Goal: Transaction & Acquisition: Purchase product/service

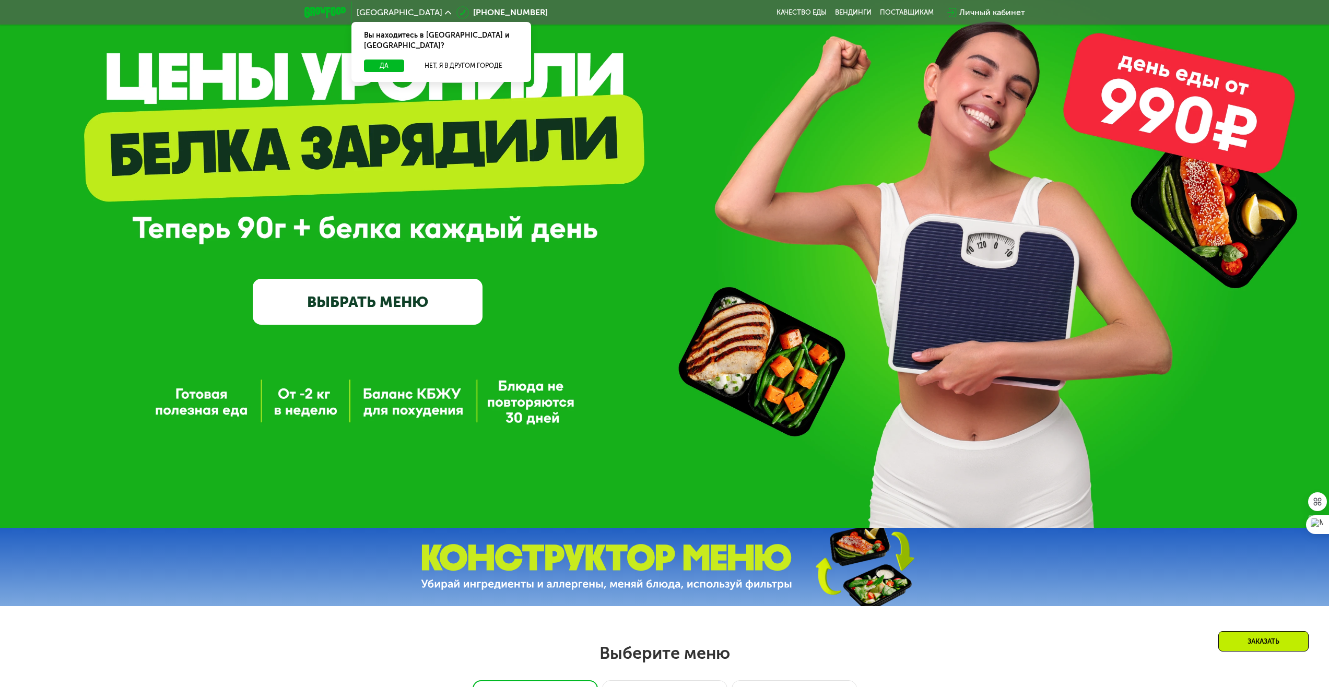
scroll to position [104, 0]
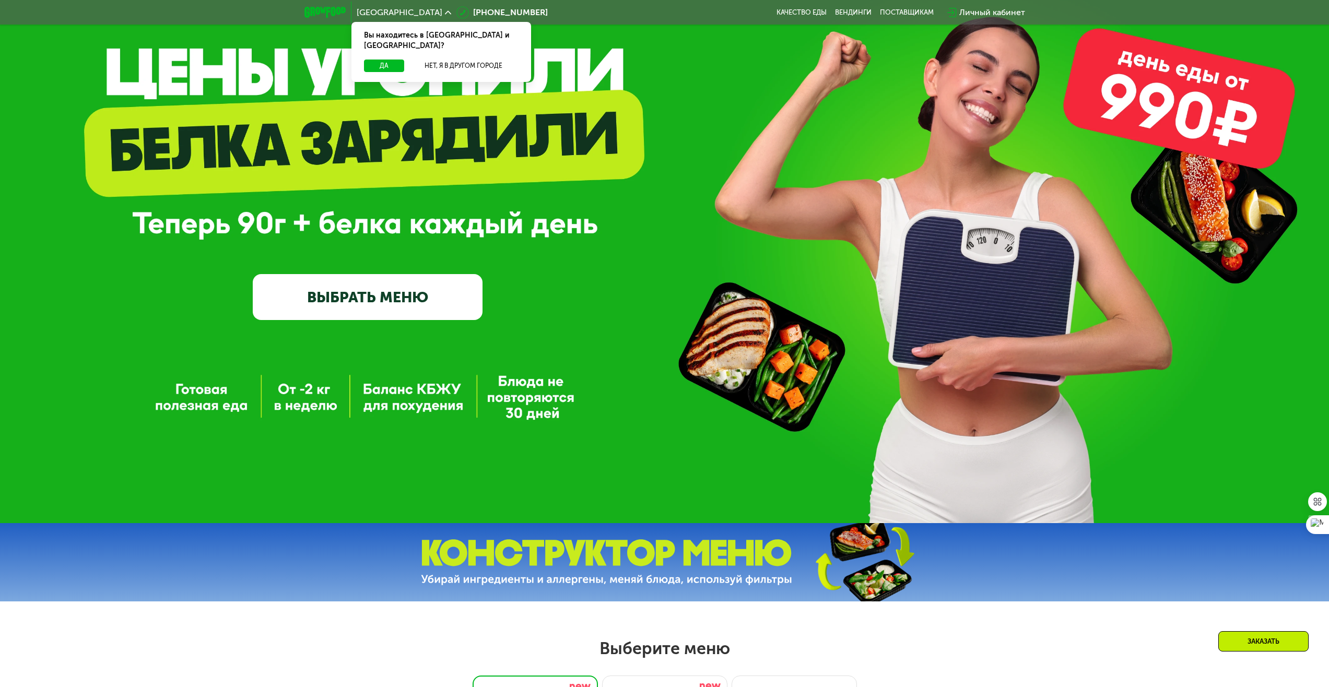
click at [380, 301] on link "ВЫБРАТЬ МЕНЮ" at bounding box center [368, 297] width 230 height 46
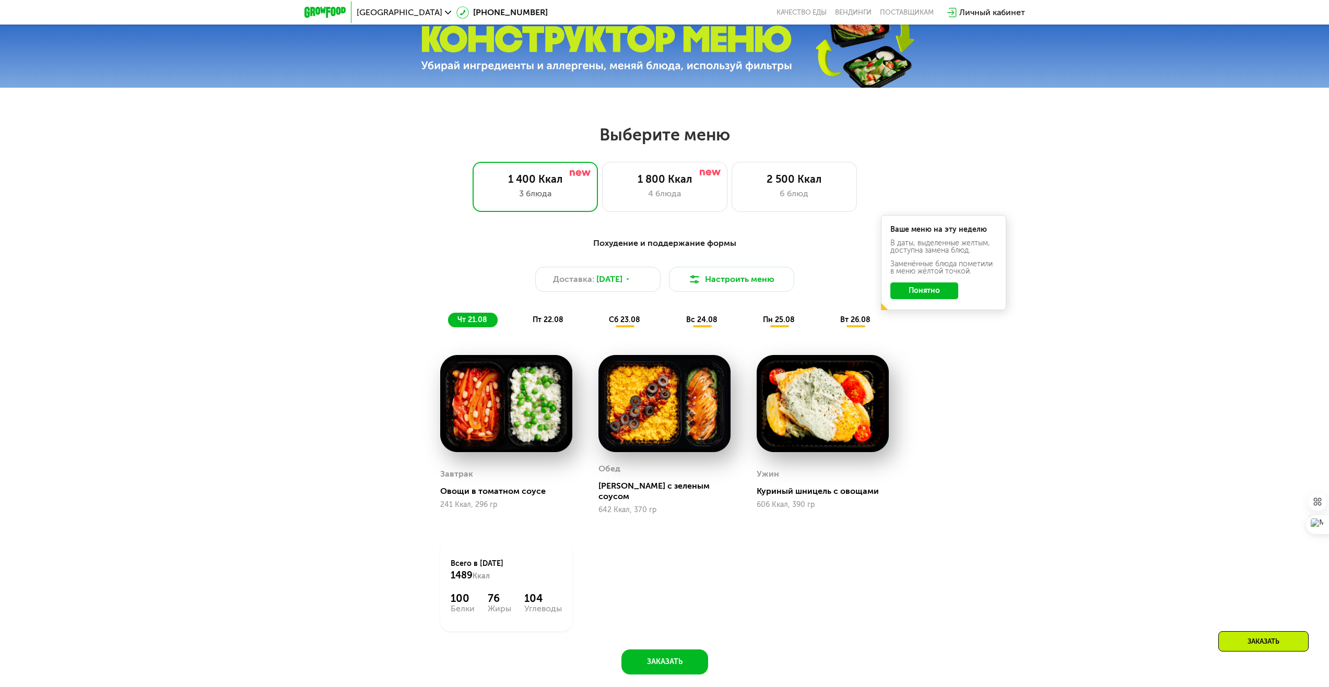
scroll to position [617, 0]
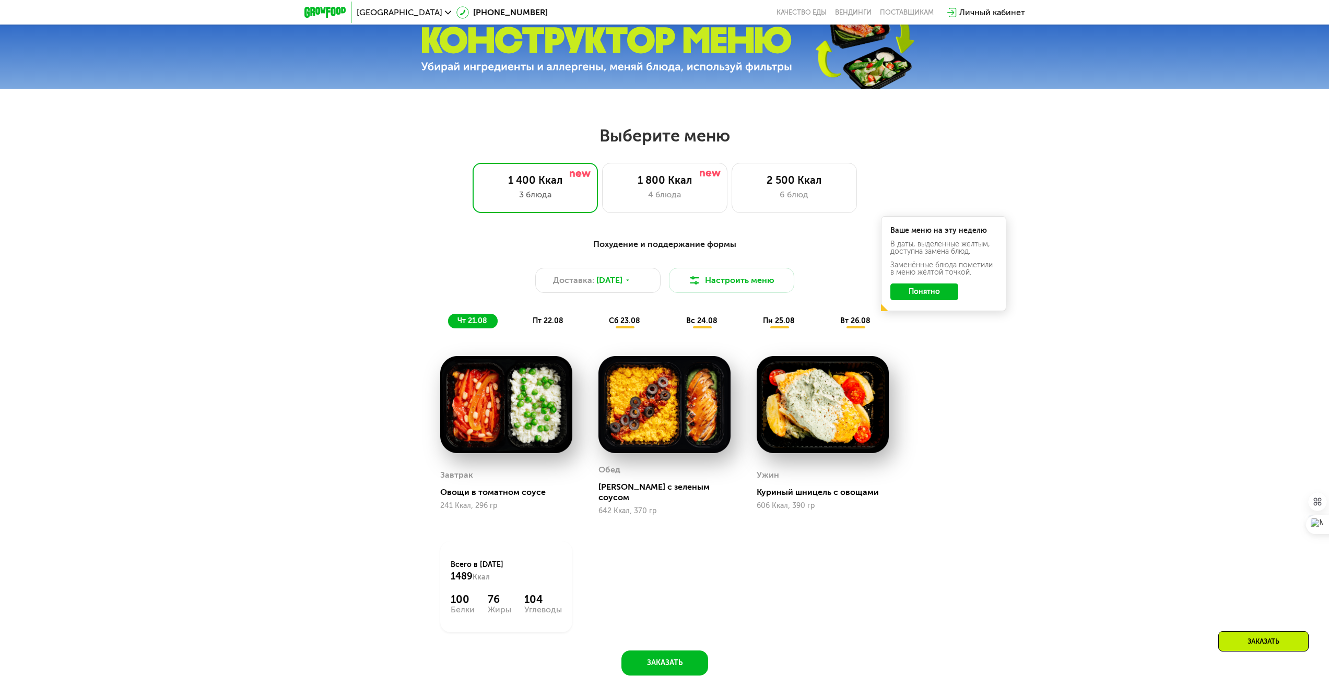
click at [552, 323] on span "пт 22.08" at bounding box center [548, 320] width 31 height 9
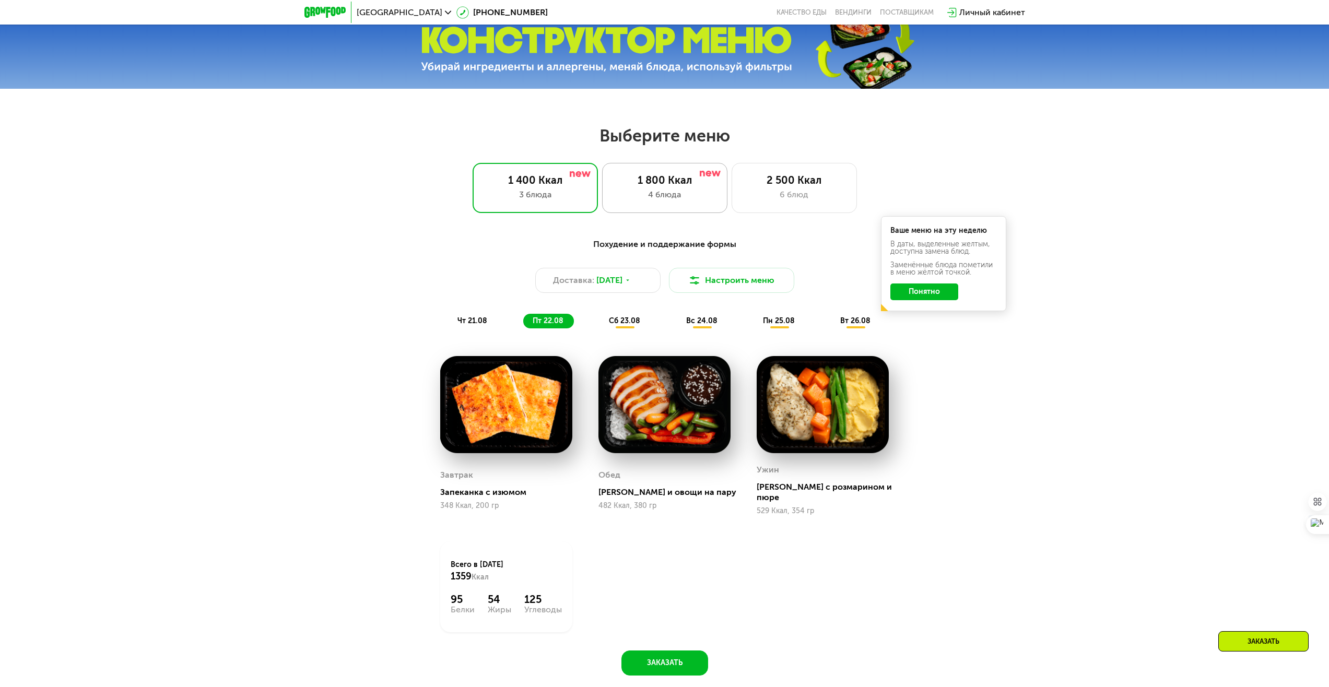
click at [657, 186] on div "1 800 Ккал" at bounding box center [664, 180] width 103 height 13
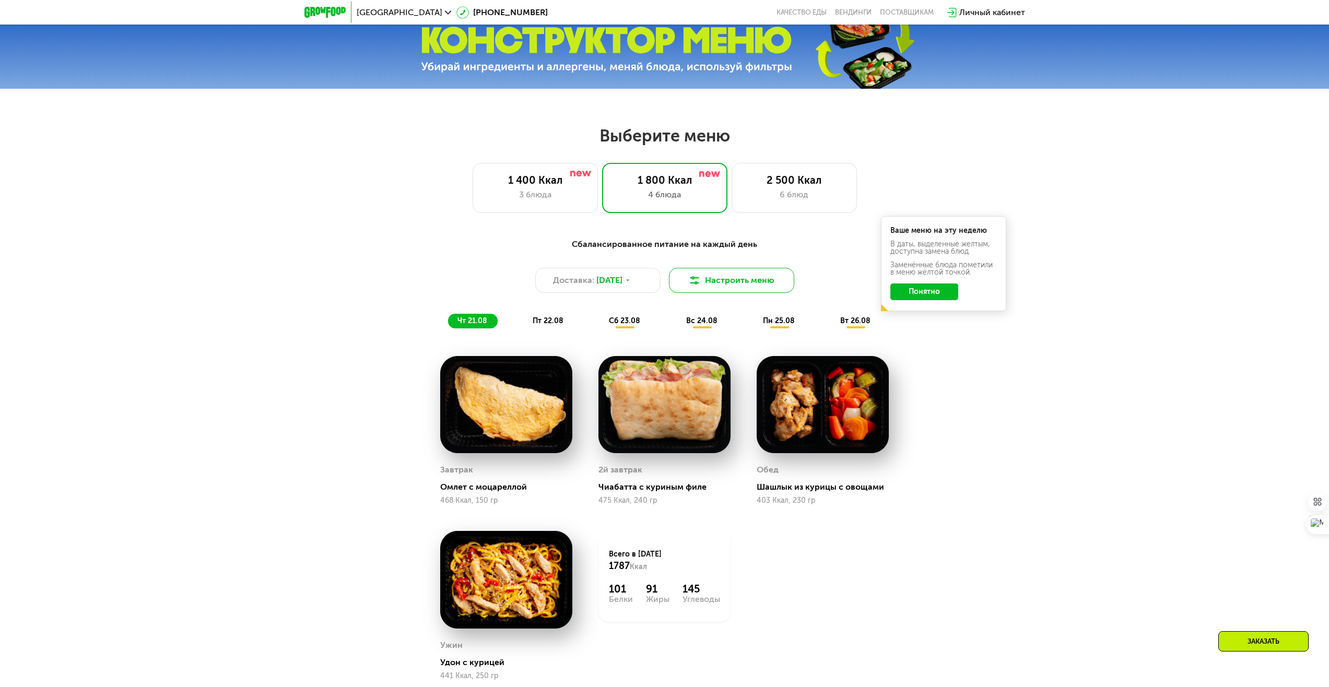
click at [712, 282] on button "Настроить меню" at bounding box center [731, 280] width 125 height 25
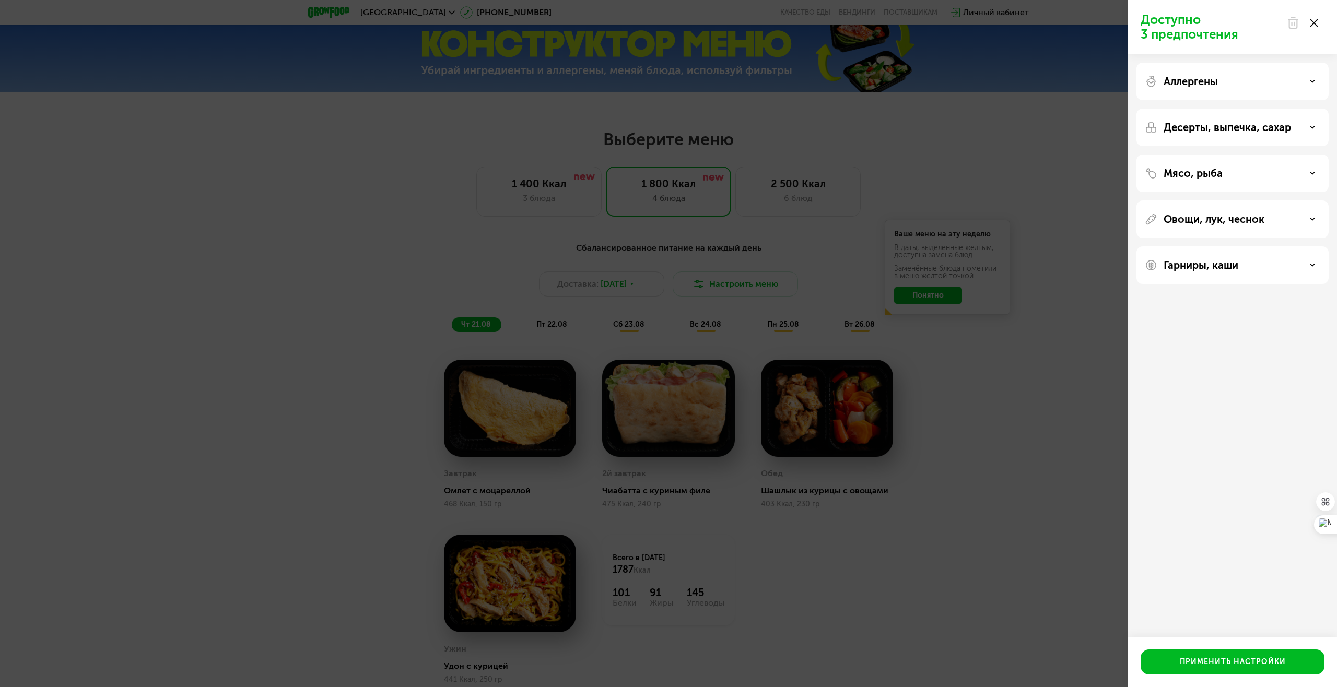
click at [1198, 172] on p "Мясо, рыба" at bounding box center [1192, 173] width 59 height 13
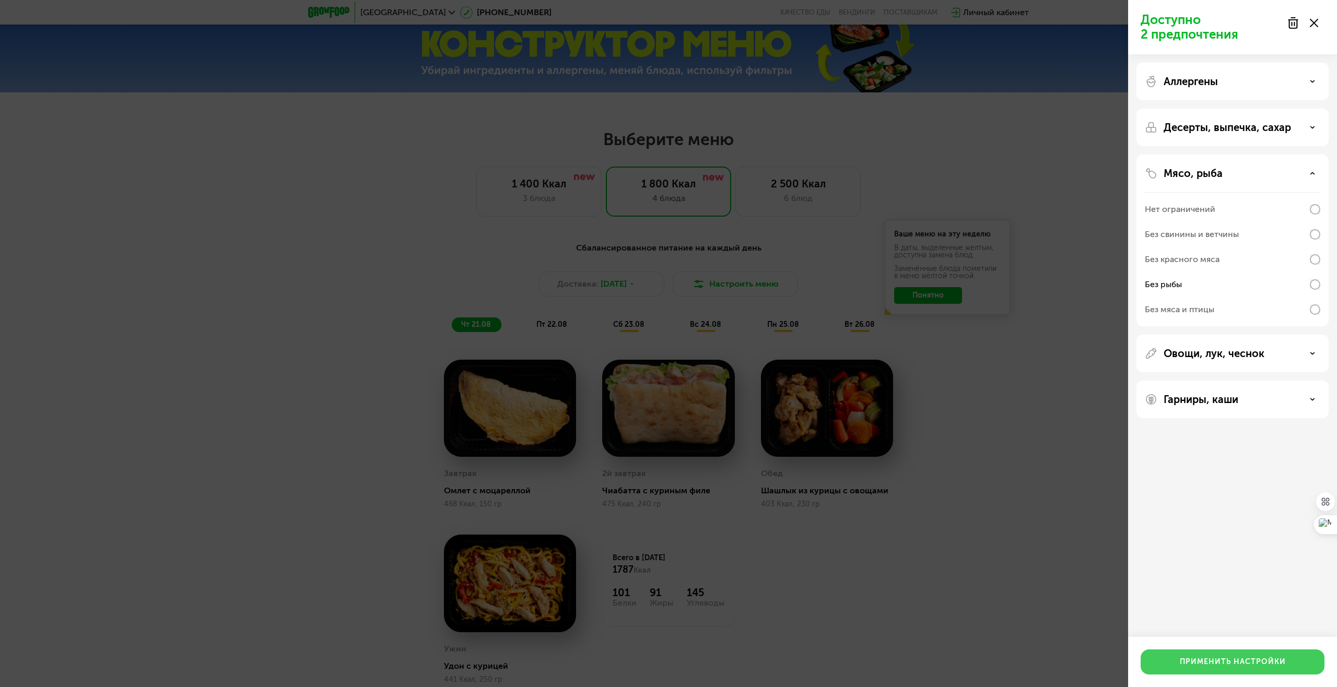
click at [1225, 660] on div "Применить настройки" at bounding box center [1232, 662] width 106 height 10
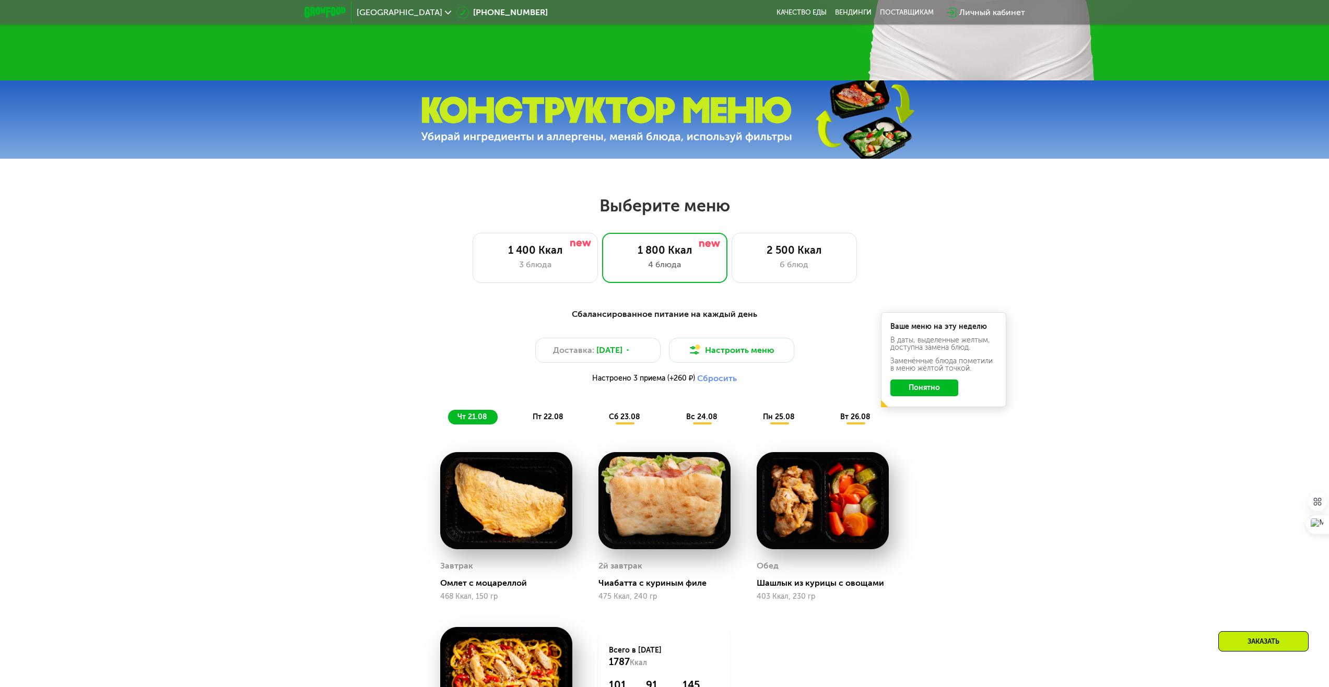
scroll to position [565, 0]
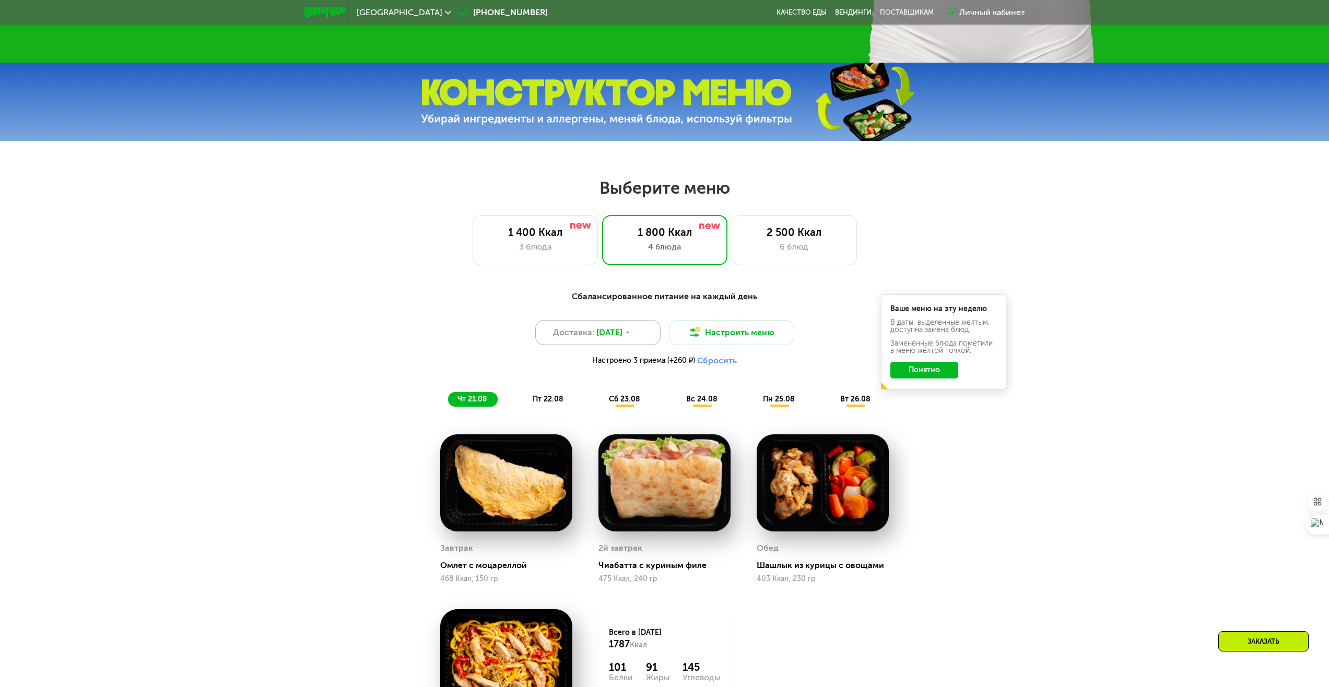
click at [613, 335] on span "[DATE]" at bounding box center [609, 332] width 26 height 13
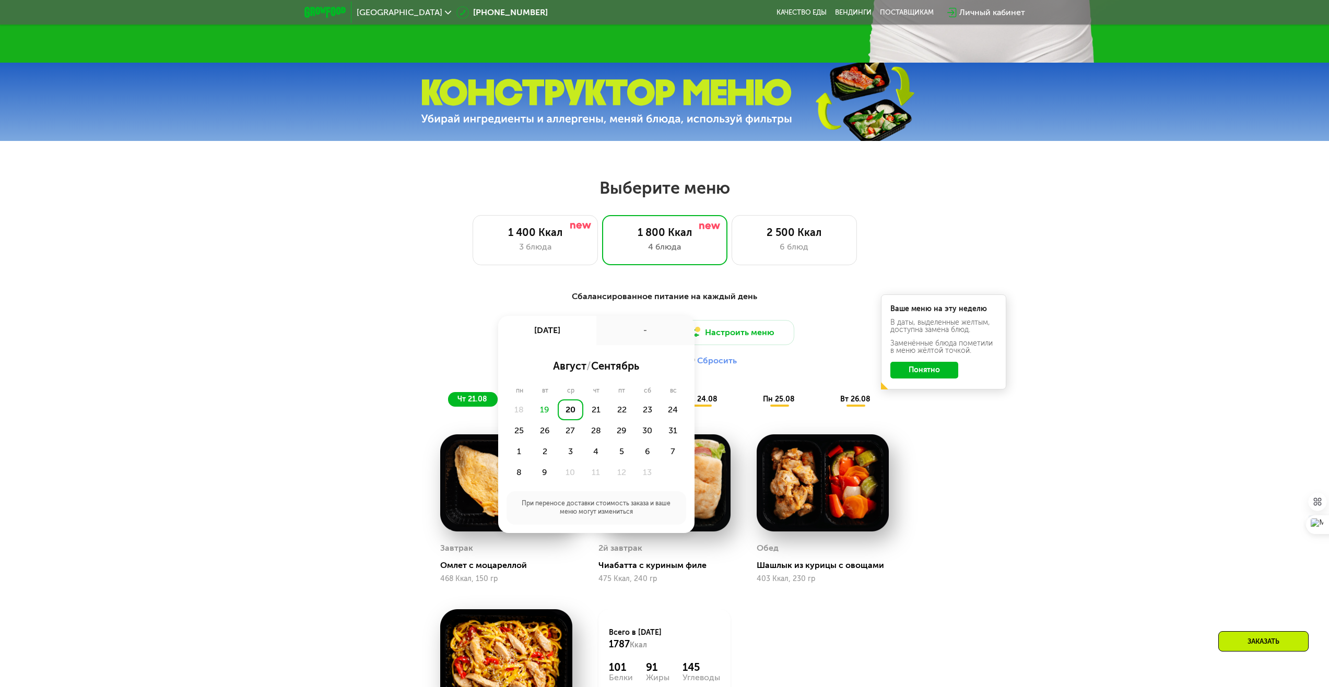
click at [543, 412] on div "19" at bounding box center [545, 409] width 26 height 21
click at [545, 413] on div "19" at bounding box center [545, 409] width 26 height 21
click at [371, 303] on div "Сбалансированное питание на каждый день" at bounding box center [665, 296] width 618 height 13
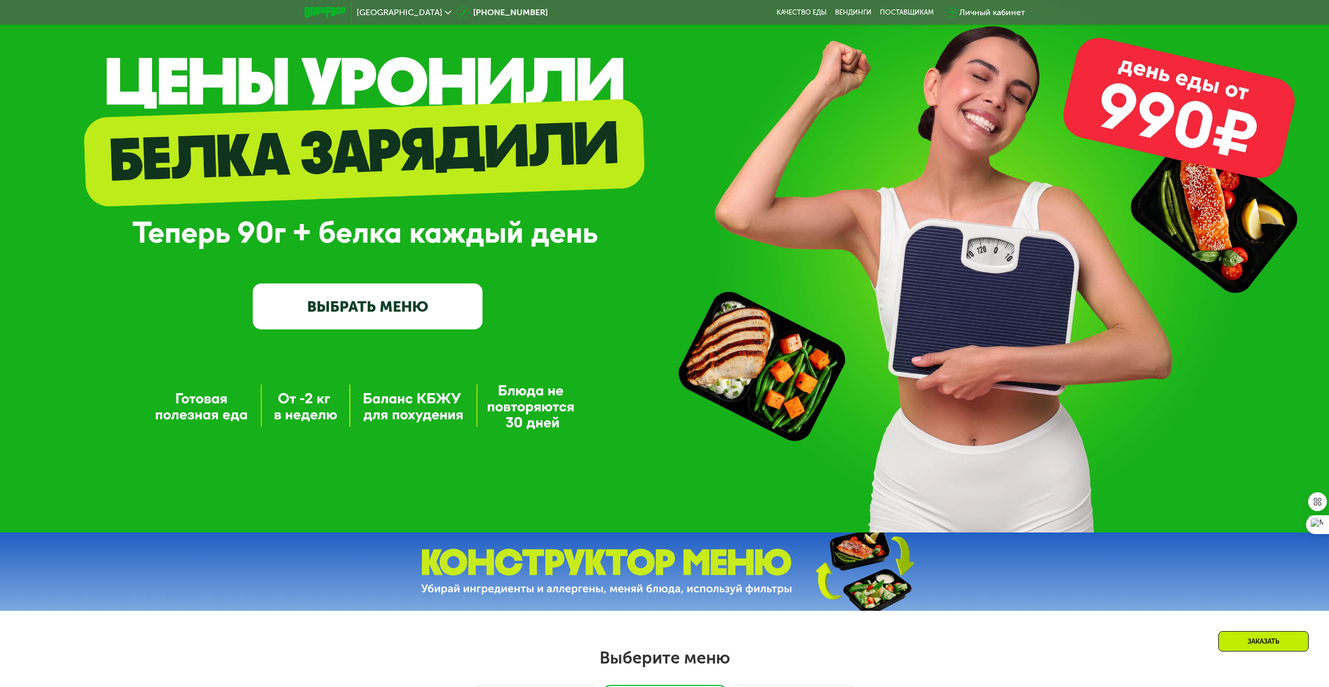
scroll to position [356, 0]
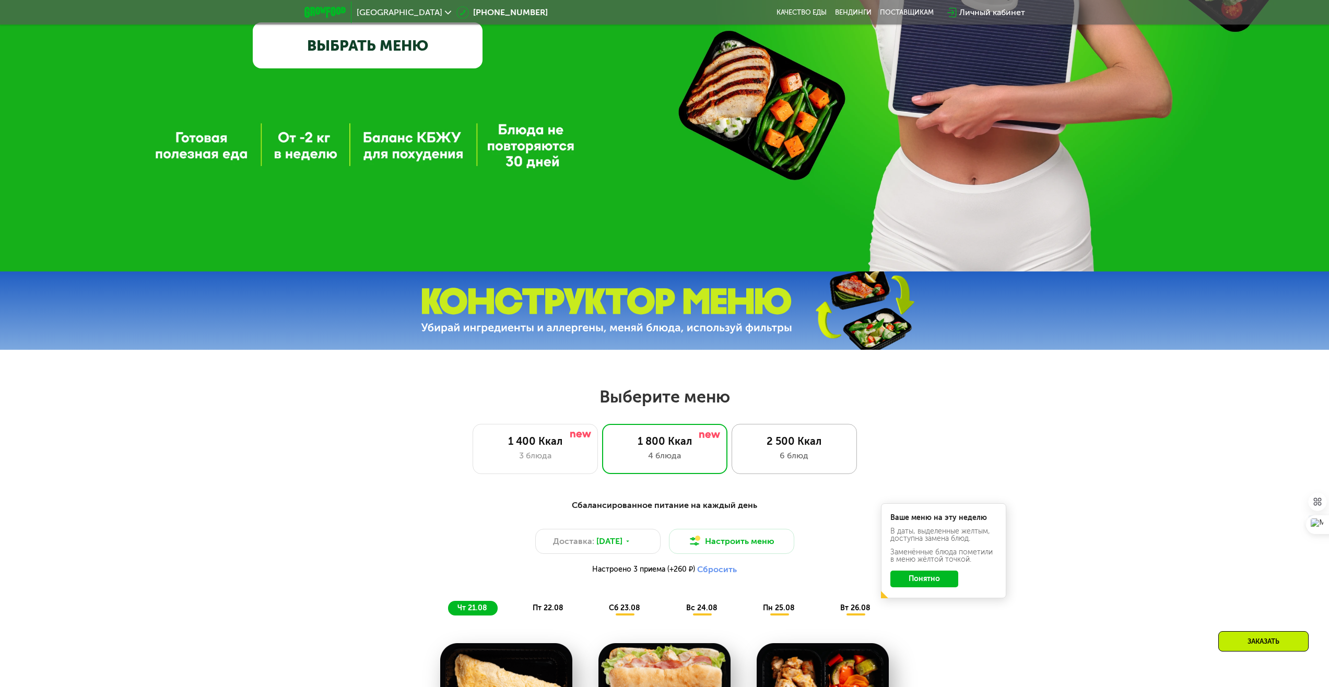
click at [798, 451] on div "2 500 Ккал 6 блюд" at bounding box center [793, 449] width 125 height 50
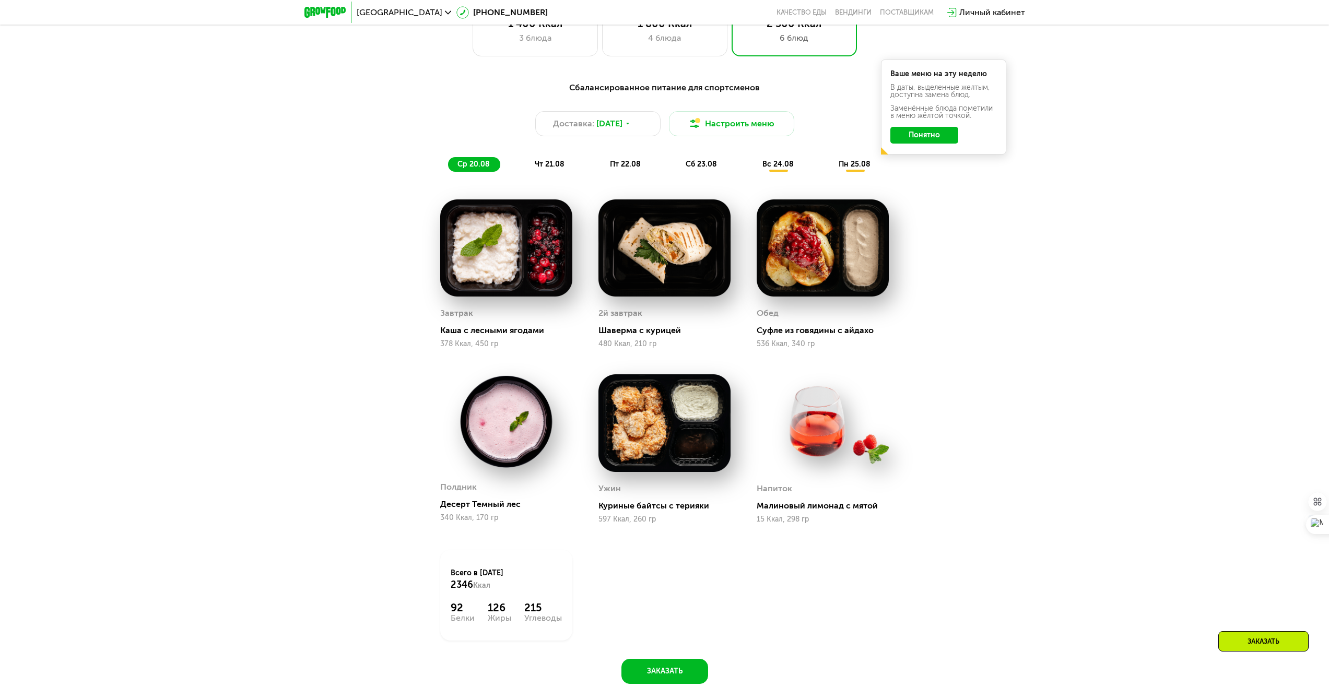
scroll to position [669, 0]
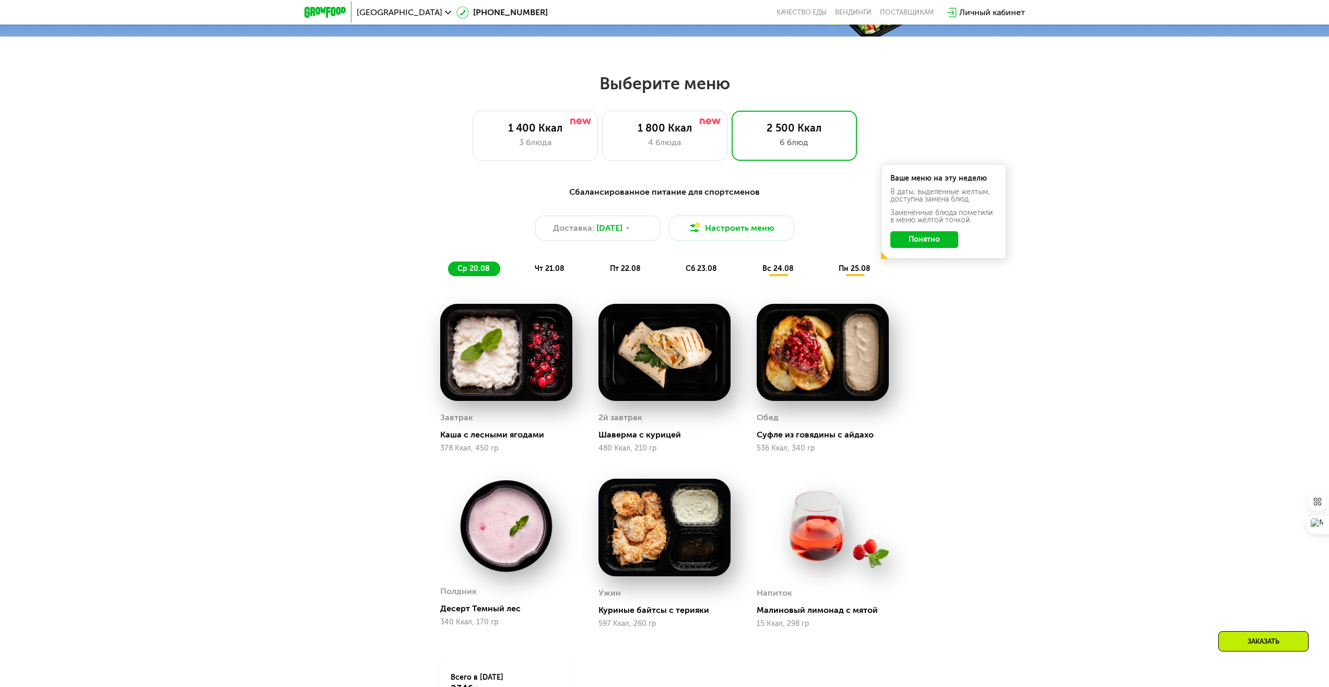
click at [549, 273] on span "чт 21.08" at bounding box center [550, 268] width 30 height 9
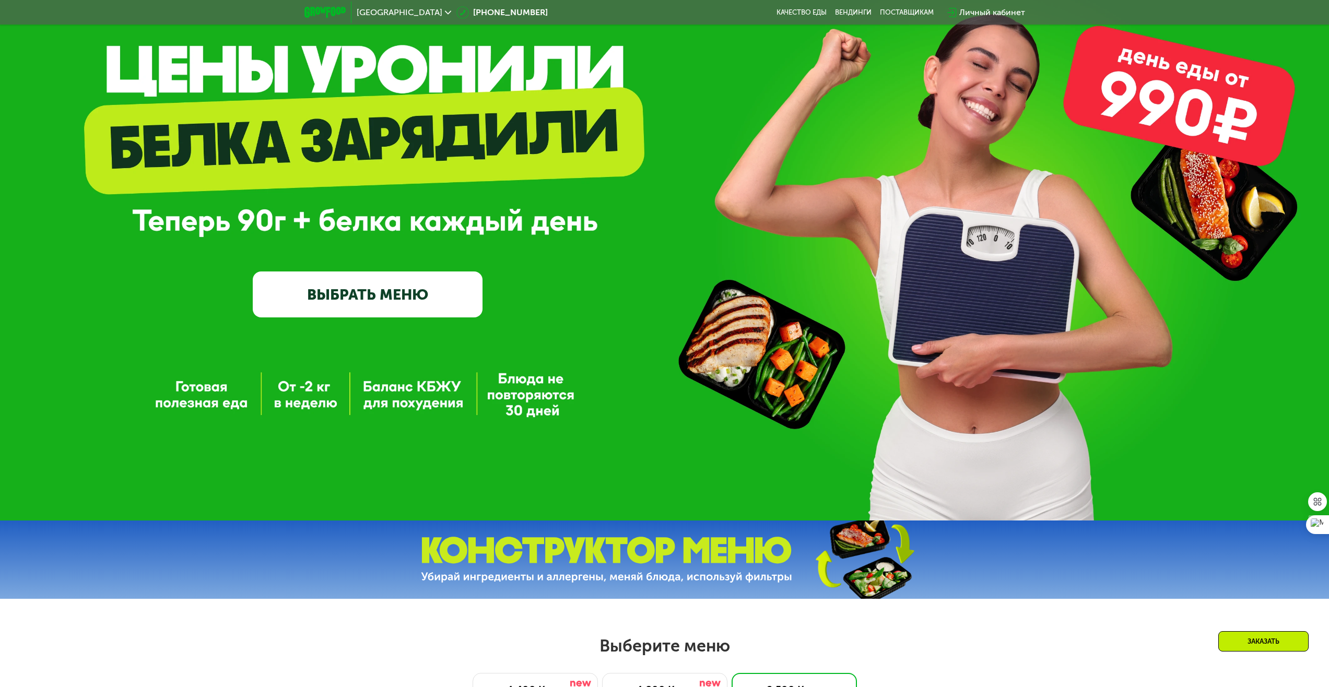
scroll to position [0, 0]
